Goal: Task Accomplishment & Management: Use online tool/utility

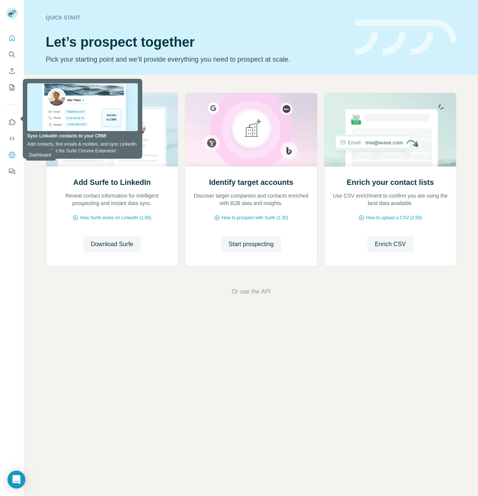
click at [12, 157] on icon "Dashboard" at bounding box center [11, 154] width 7 height 7
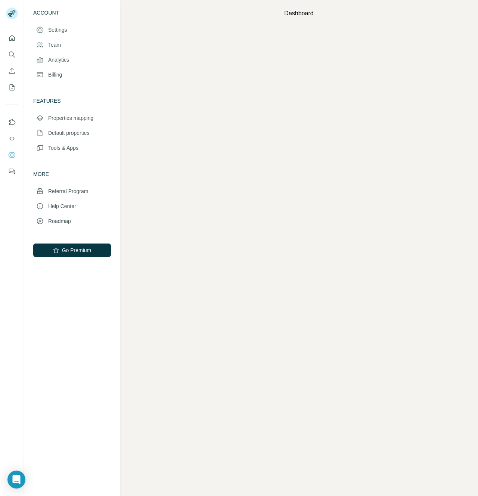
click at [18, 41] on div at bounding box center [12, 102] width 24 height 151
click at [15, 39] on icon "Quick start" at bounding box center [11, 37] width 7 height 7
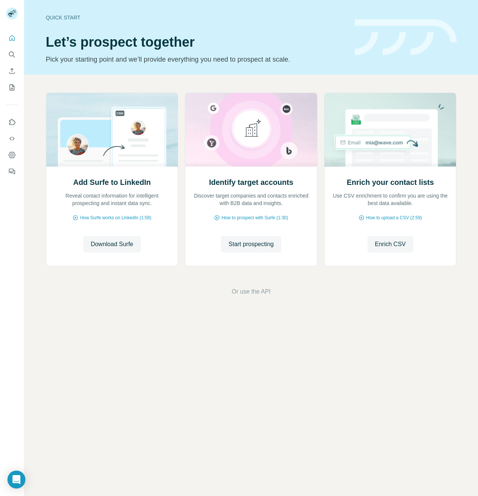
click at [76, 89] on div "Add Surfe to LinkedIn Reveal contact information for intelligent prospecting an…" at bounding box center [251, 195] width 454 height 240
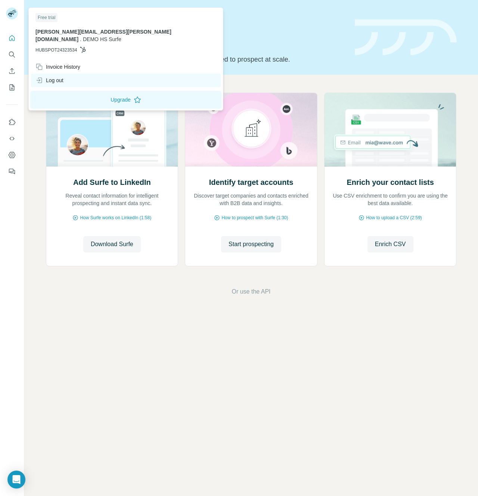
click at [48, 74] on div "Log out" at bounding box center [126, 80] width 190 height 13
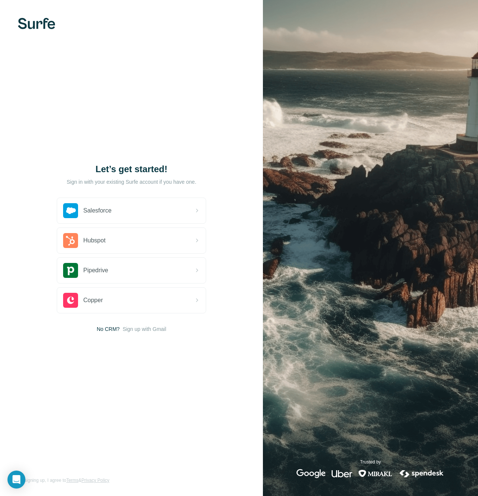
click at [129, 107] on div "Let’s get started! Sign in with your existing Surfe account if you have one. Sa…" at bounding box center [131, 248] width 263 height 496
click at [256, 77] on div "Let’s get started! Sign in with your existing Surfe account if you have one. Sa…" at bounding box center [131, 248] width 263 height 496
click at [120, 152] on div "Let’s get started! Sign in with your existing Surfe account if you have one. Sa…" at bounding box center [131, 248] width 263 height 496
drag, startPoint x: 91, startPoint y: 166, endPoint x: 223, endPoint y: 185, distance: 133.0
click at [223, 185] on div "Let’s get started! Sign in with your existing Surfe account if you have one. Sa…" at bounding box center [131, 248] width 263 height 496
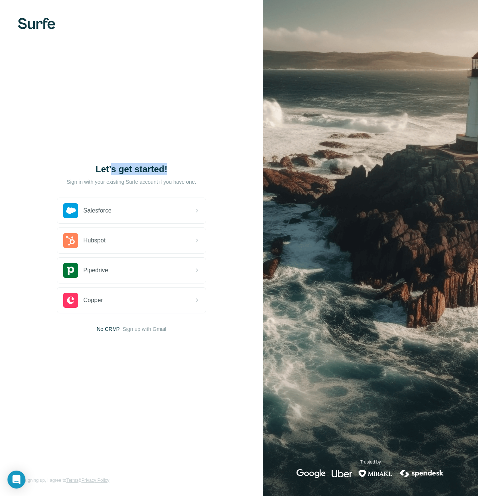
drag, startPoint x: 222, startPoint y: 185, endPoint x: 114, endPoint y: 166, distance: 109.7
click at [113, 166] on div "Let’s get started! Sign in with your existing Surfe account if you have one. Sa…" at bounding box center [131, 248] width 263 height 496
drag, startPoint x: 114, startPoint y: 166, endPoint x: 106, endPoint y: 165, distance: 7.5
click at [114, 166] on h1 "Let’s get started!" at bounding box center [132, 169] width 150 height 12
drag, startPoint x: 101, startPoint y: 165, endPoint x: 216, endPoint y: 187, distance: 117.5
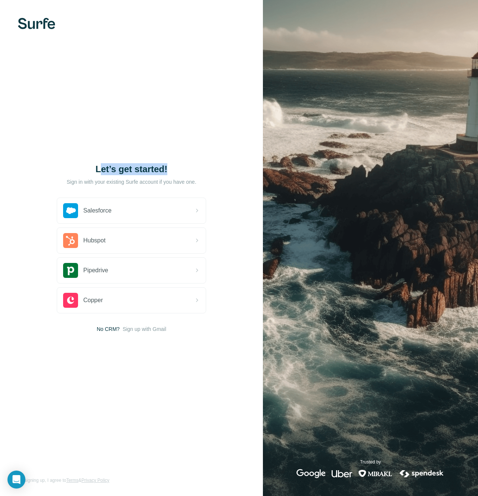
click at [216, 187] on div "Let’s get started! Sign in with your existing Surfe account if you have one. Sa…" at bounding box center [131, 248] width 263 height 496
drag, startPoint x: 216, startPoint y: 187, endPoint x: 208, endPoint y: 186, distance: 7.5
click at [212, 186] on div "Let’s get started! Sign in with your existing Surfe account if you have one. Sa…" at bounding box center [131, 248] width 263 height 496
drag, startPoint x: 187, startPoint y: 179, endPoint x: 141, endPoint y: 176, distance: 45.7
click at [144, 177] on div "Let’s get started!" at bounding box center [132, 176] width 150 height 27
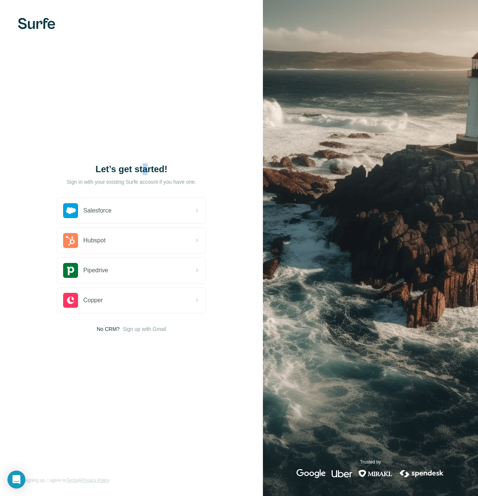
click at [145, 171] on h1 "Let’s get started!" at bounding box center [132, 169] width 150 height 12
drag, startPoint x: 147, startPoint y: 172, endPoint x: 163, endPoint y: 178, distance: 17.9
click at [156, 177] on div "Let’s get started!" at bounding box center [132, 176] width 150 height 27
click at [170, 179] on p "Sign in with your existing Surfe account if you have one." at bounding box center [132, 181] width 130 height 7
click at [175, 181] on p "Sign in with your existing Surfe account if you have one." at bounding box center [132, 181] width 130 height 7
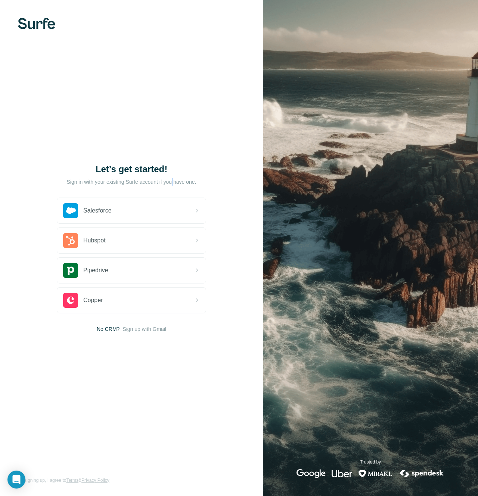
click at [175, 181] on p "Sign in with your existing Surfe account if you have one." at bounding box center [132, 181] width 130 height 7
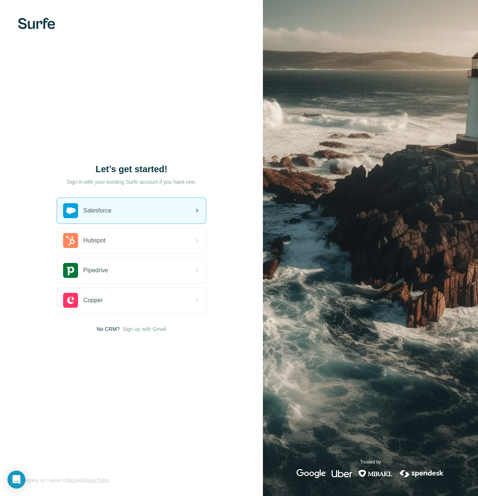
click at [130, 210] on div "Salesforce" at bounding box center [131, 210] width 149 height 25
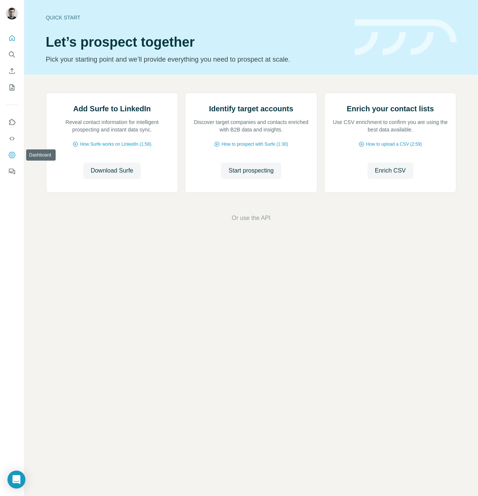
click at [11, 156] on icon "Dashboard" at bounding box center [11, 154] width 7 height 7
click at [12, 155] on icon "Dashboard" at bounding box center [11, 154] width 7 height 7
click at [11, 157] on icon "Dashboard" at bounding box center [11, 154] width 7 height 7
click at [11, 155] on icon "Dashboard" at bounding box center [11, 154] width 7 height 7
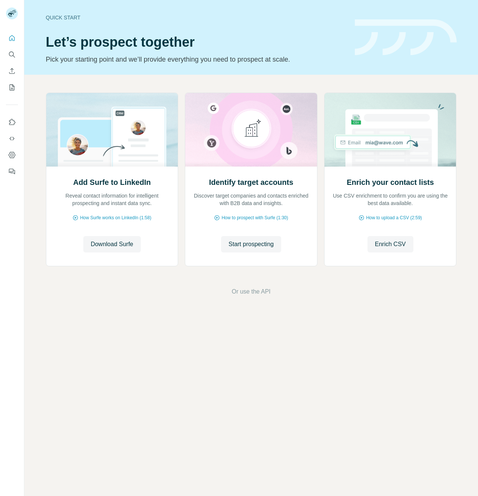
click at [279, 44] on h1 "Let’s prospect together" at bounding box center [196, 42] width 300 height 15
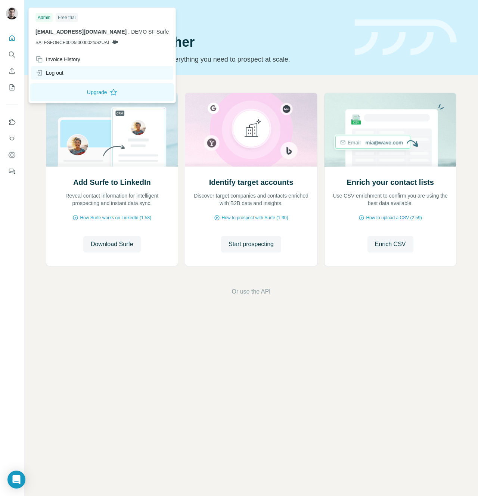
click at [59, 76] on div "Log out" at bounding box center [50, 72] width 28 height 7
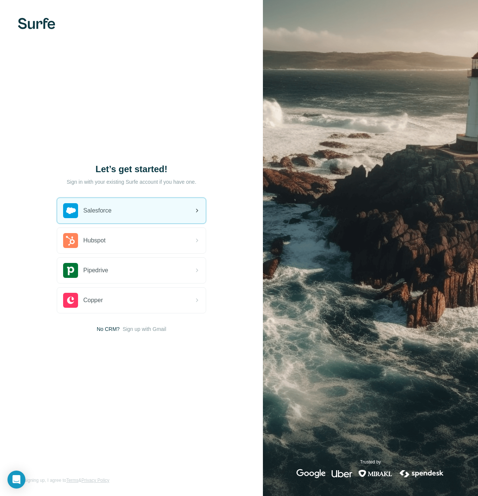
click at [148, 213] on div "Salesforce" at bounding box center [131, 210] width 149 height 25
click at [160, 216] on div "Salesforce" at bounding box center [131, 210] width 149 height 25
click at [144, 201] on div "Salesforce" at bounding box center [131, 210] width 149 height 25
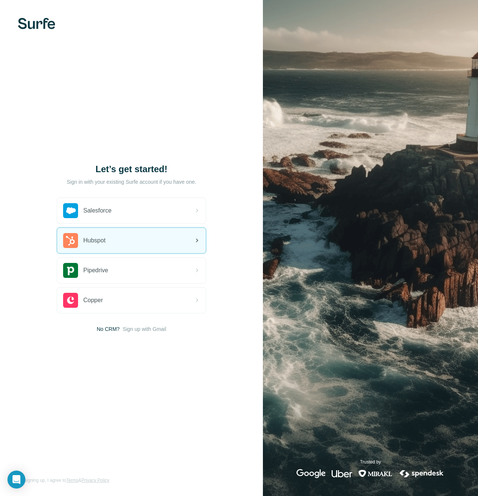
click at [169, 241] on div "Hubspot" at bounding box center [131, 240] width 149 height 25
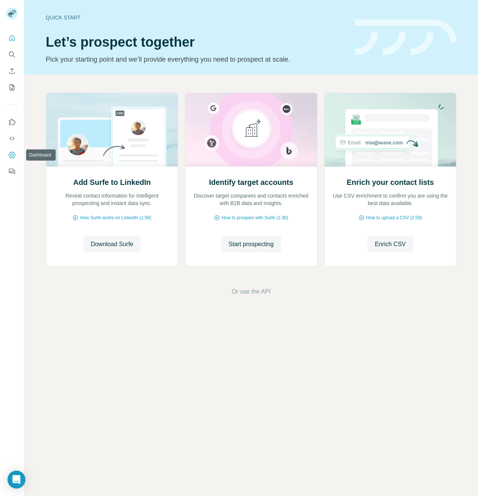
click at [9, 153] on icon "Dashboard" at bounding box center [11, 154] width 7 height 7
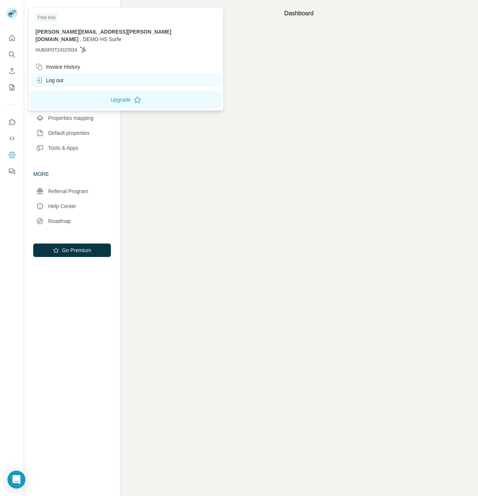
click at [57, 74] on div "Log out" at bounding box center [126, 80] width 190 height 13
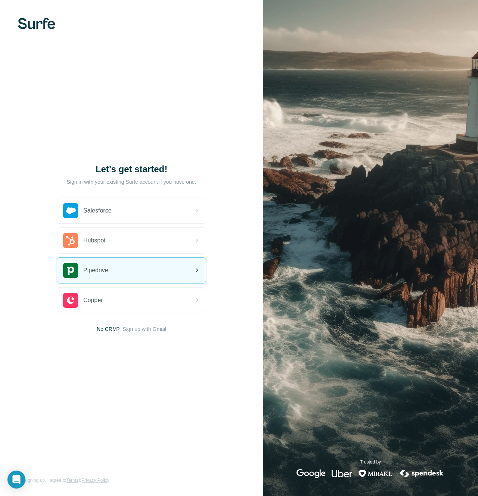
click at [146, 272] on div "Pipedrive" at bounding box center [131, 270] width 149 height 25
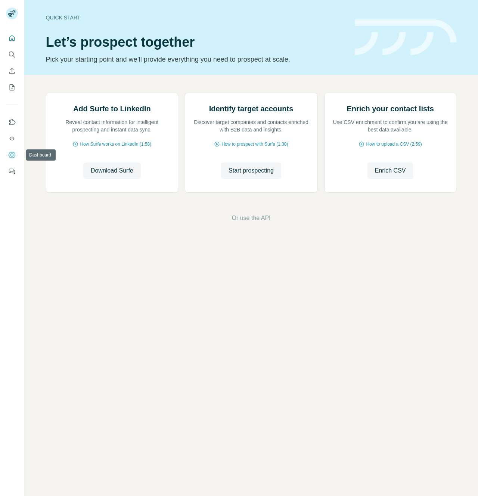
click at [11, 155] on icon "Dashboard" at bounding box center [11, 154] width 7 height 7
click at [175, 56] on p "Pick your starting point and we’ll provide everything you need to prospect at s…" at bounding box center [196, 59] width 300 height 10
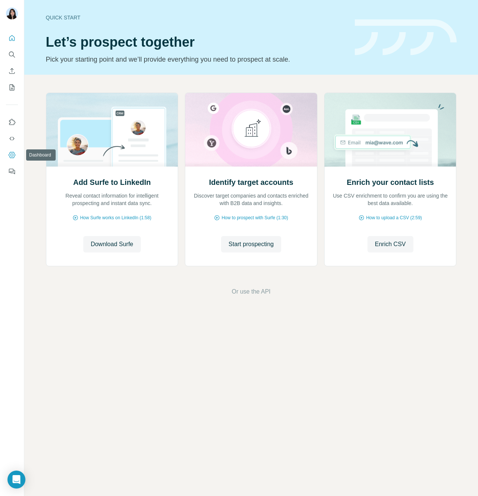
click at [10, 157] on icon "Dashboard" at bounding box center [11, 154] width 7 height 7
click at [142, 60] on p "Pick your starting point and we’ll provide everything you need to prospect at s…" at bounding box center [196, 59] width 300 height 10
click at [211, 31] on div "Quick start Let’s prospect together Pick your starting point and we’ll provide …" at bounding box center [196, 37] width 300 height 55
click at [224, 25] on div "Quick start Let’s prospect together Pick your starting point and we’ll provide …" at bounding box center [196, 37] width 300 height 55
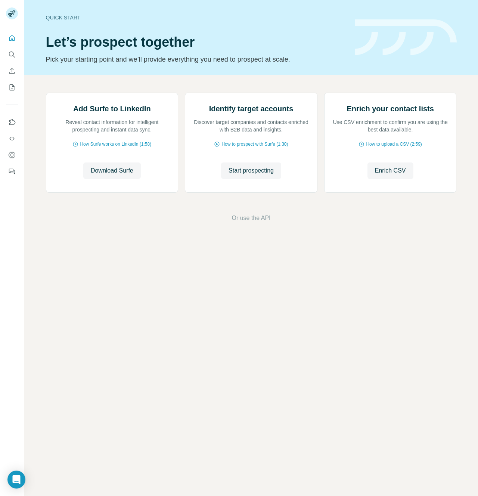
click at [255, 73] on div "Quick start Let’s prospect together Pick your starting point and we’ll provide …" at bounding box center [251, 37] width 454 height 75
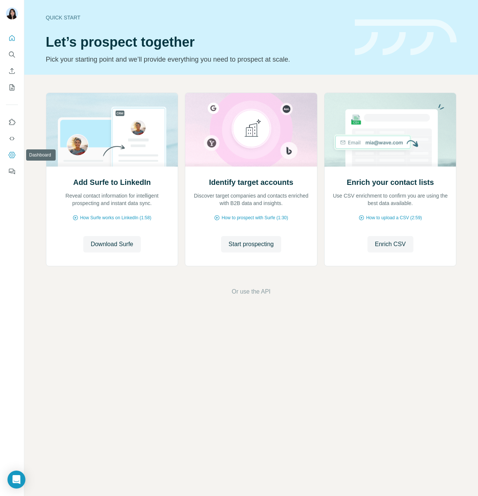
click at [10, 153] on icon "Dashboard" at bounding box center [11, 154] width 7 height 7
